Goal: Task Accomplishment & Management: Use online tool/utility

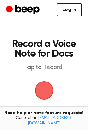
click at [71, 9] on link "Log in" at bounding box center [69, 9] width 25 height 13
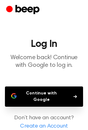
click at [48, 99] on button "Continue with Google" at bounding box center [44, 97] width 78 height 20
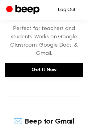
scroll to position [24, 0]
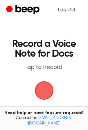
click at [40, 86] on span "button" at bounding box center [44, 91] width 24 height 24
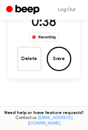
scroll to position [58, 0]
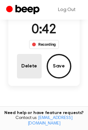
click at [30, 67] on button "Delete" at bounding box center [29, 66] width 25 height 25
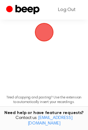
scroll to position [34, 0]
